Goal: Find specific page/section: Find specific page/section

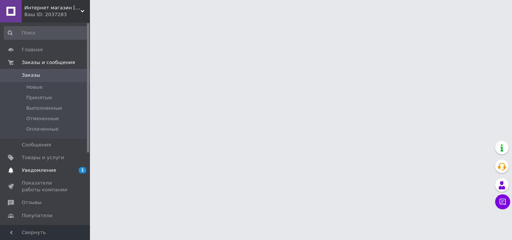
click at [37, 168] on span "Уведомления" at bounding box center [39, 170] width 34 height 7
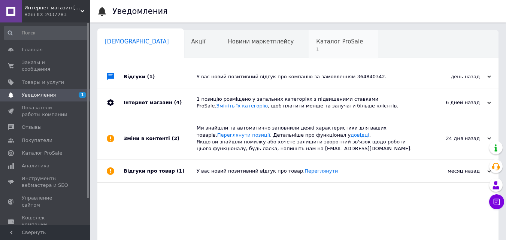
click at [316, 44] on span "Каталог ProSale" at bounding box center [339, 41] width 47 height 7
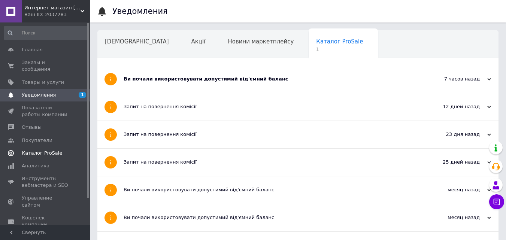
click at [38, 150] on span "Каталог ProSale" at bounding box center [42, 153] width 40 height 7
